Goal: Transaction & Acquisition: Subscribe to service/newsletter

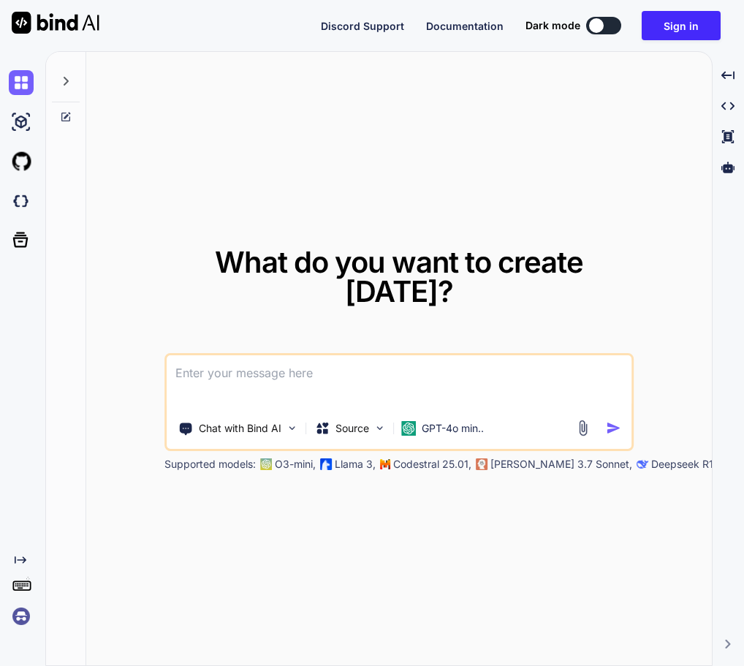
type textarea "x"
click at [332, 359] on textarea at bounding box center [399, 382] width 465 height 54
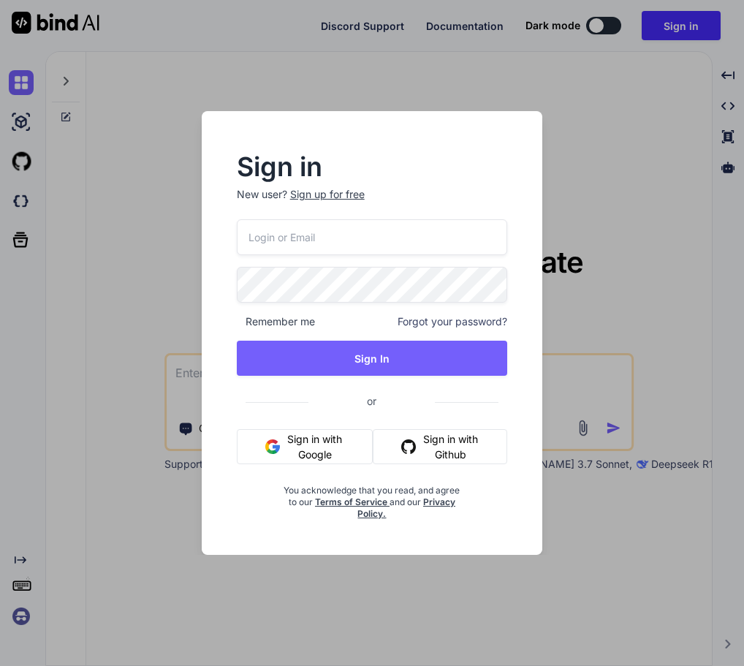
click at [709, 256] on div "Sign in New user? Sign up for free Remember me Forgot your password? Sign In or…" at bounding box center [372, 333] width 744 height 666
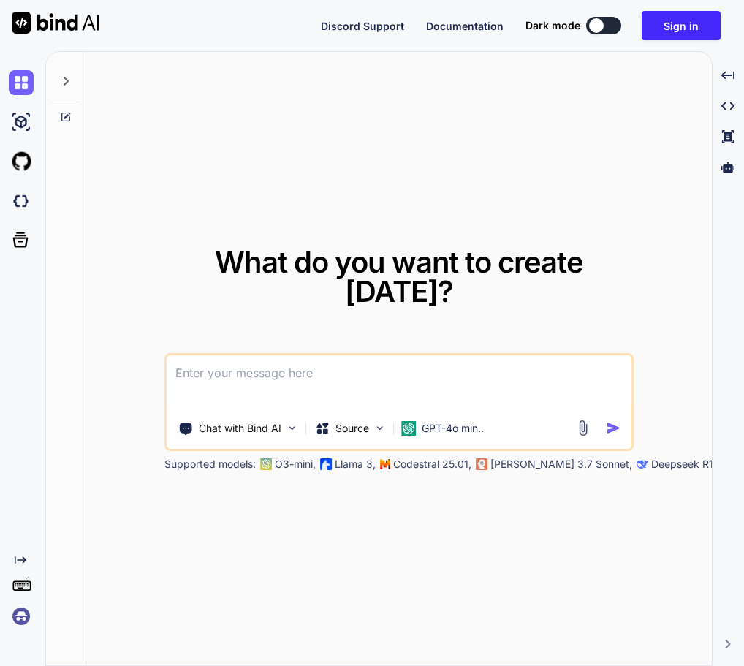
click at [506, 357] on textarea at bounding box center [399, 382] width 465 height 54
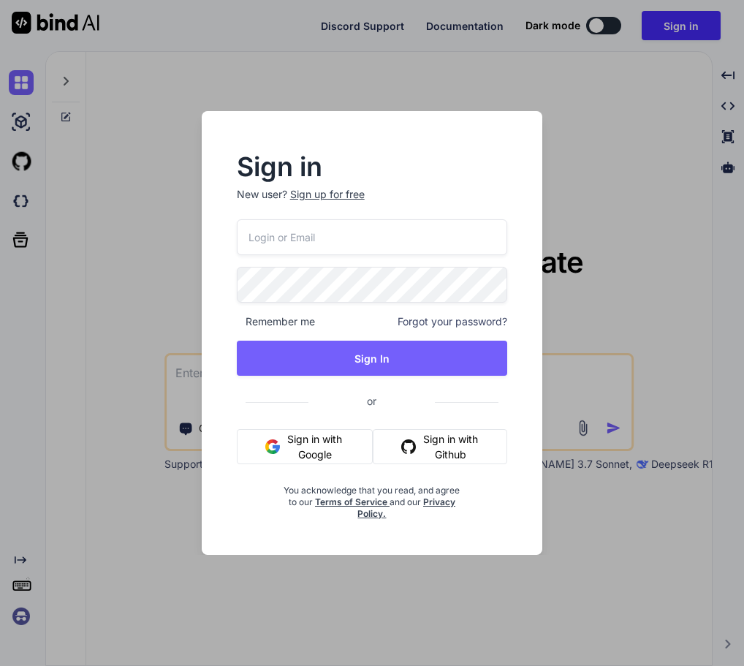
click at [420, 245] on input "email" at bounding box center [372, 237] width 271 height 36
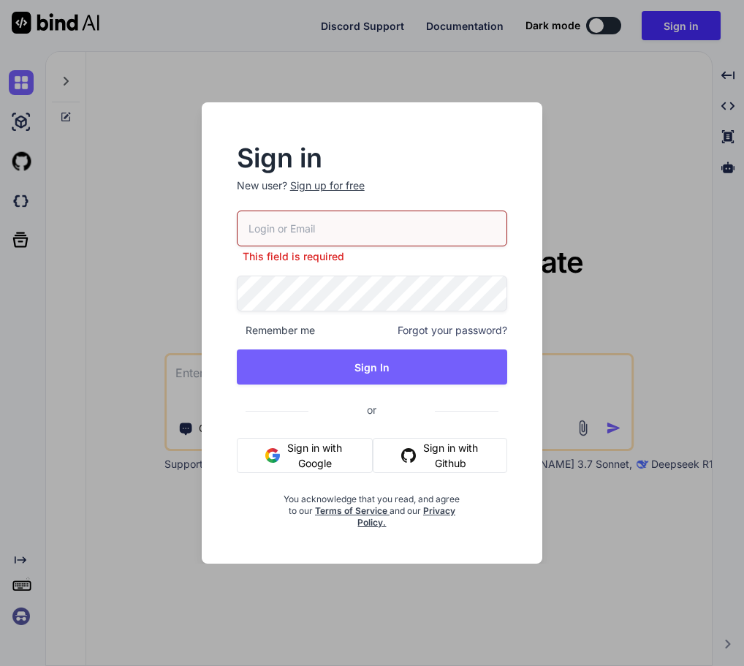
click at [682, 273] on div "Sign in New user? Sign up for free This field is required Remember me Forgot yo…" at bounding box center [372, 333] width 744 height 666
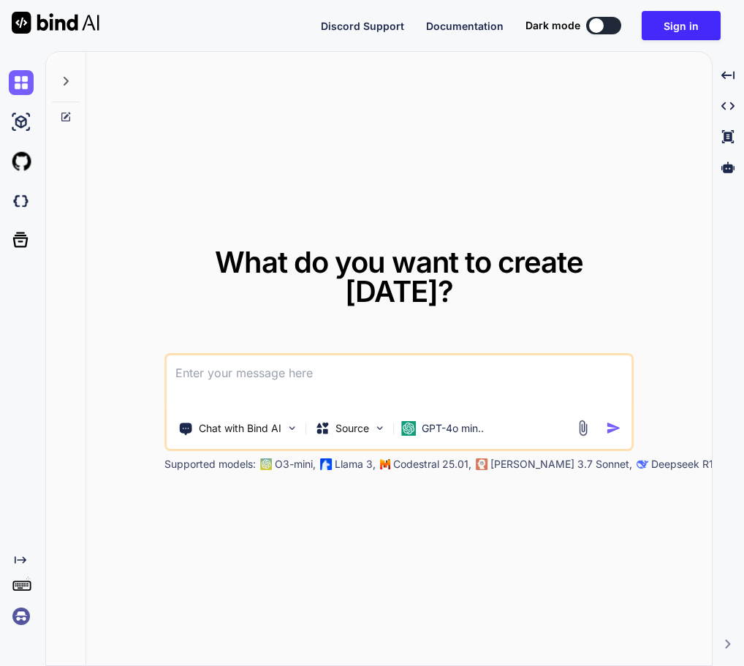
click at [309, 359] on textarea at bounding box center [399, 382] width 465 height 54
click at [305, 367] on textarea at bounding box center [399, 382] width 465 height 54
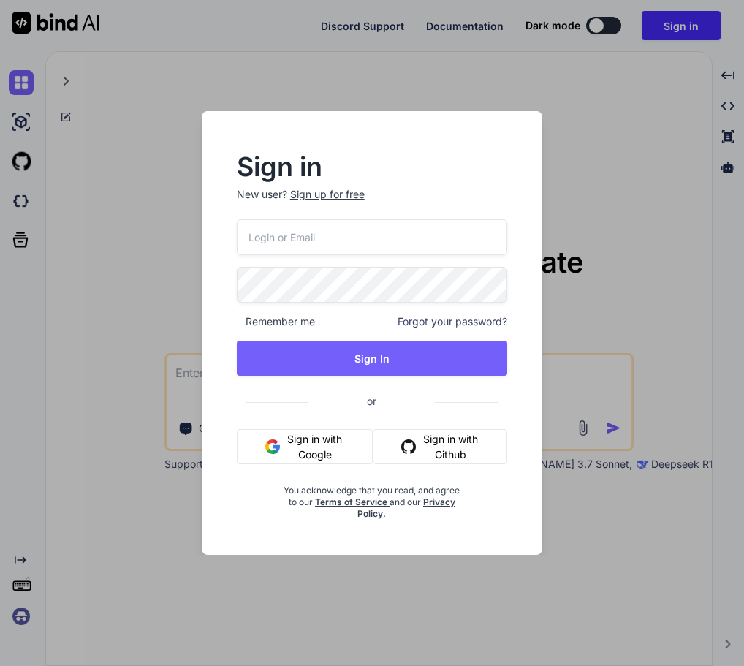
click at [330, 439] on button "Sign in with Google" at bounding box center [305, 446] width 137 height 35
click at [317, 454] on button "Sign in with Google" at bounding box center [305, 446] width 137 height 35
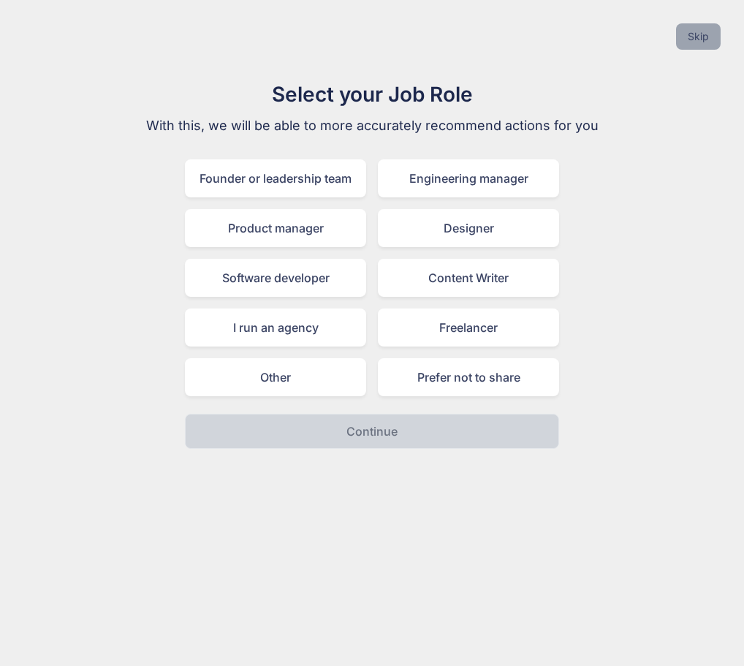
click at [701, 40] on button "Skip" at bounding box center [698, 36] width 45 height 26
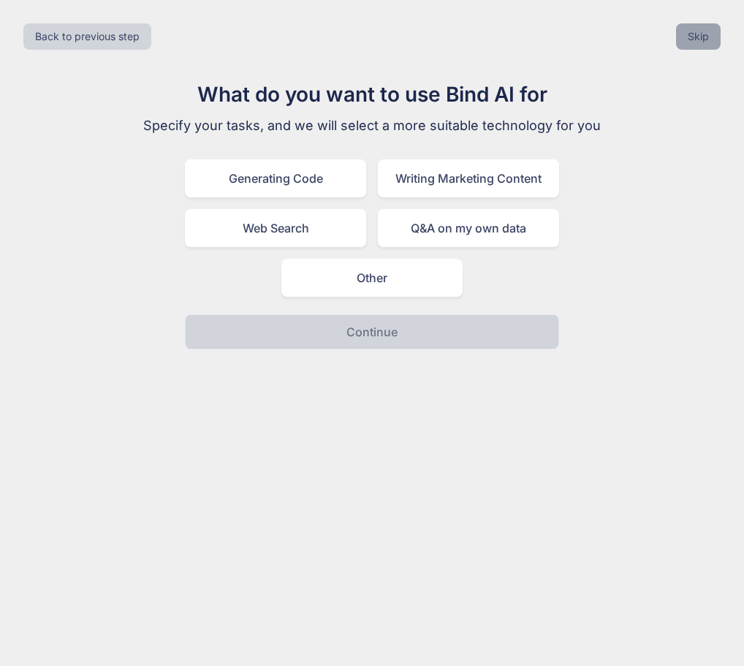
click at [701, 40] on button "Skip" at bounding box center [698, 36] width 45 height 26
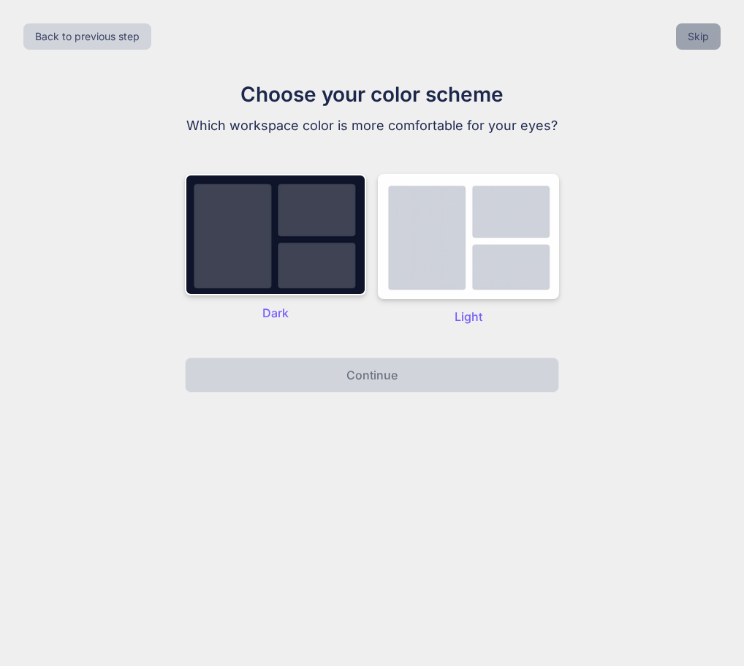
click at [701, 40] on button "Skip" at bounding box center [698, 36] width 45 height 26
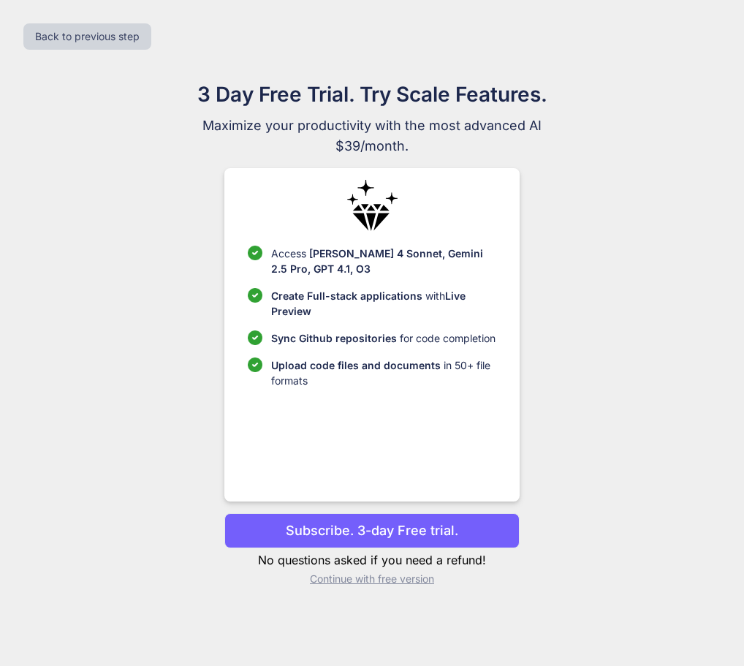
click at [598, 332] on div "3 Day Free Trial. Try Scale Features. Maximize your productivity with the most …" at bounding box center [372, 338] width 655 height 519
click at [361, 525] on p "Subscribe. 3-day Free trial." at bounding box center [372, 530] width 172 height 20
